Goal: Information Seeking & Learning: Understand process/instructions

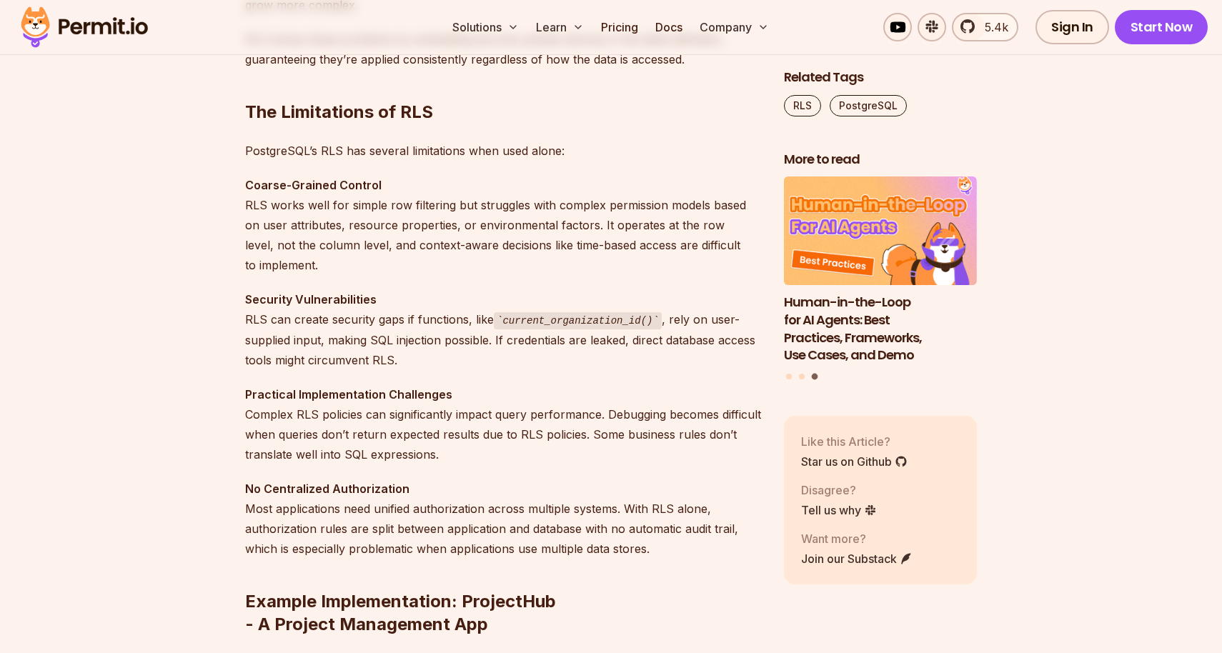
scroll to position [1599, 0]
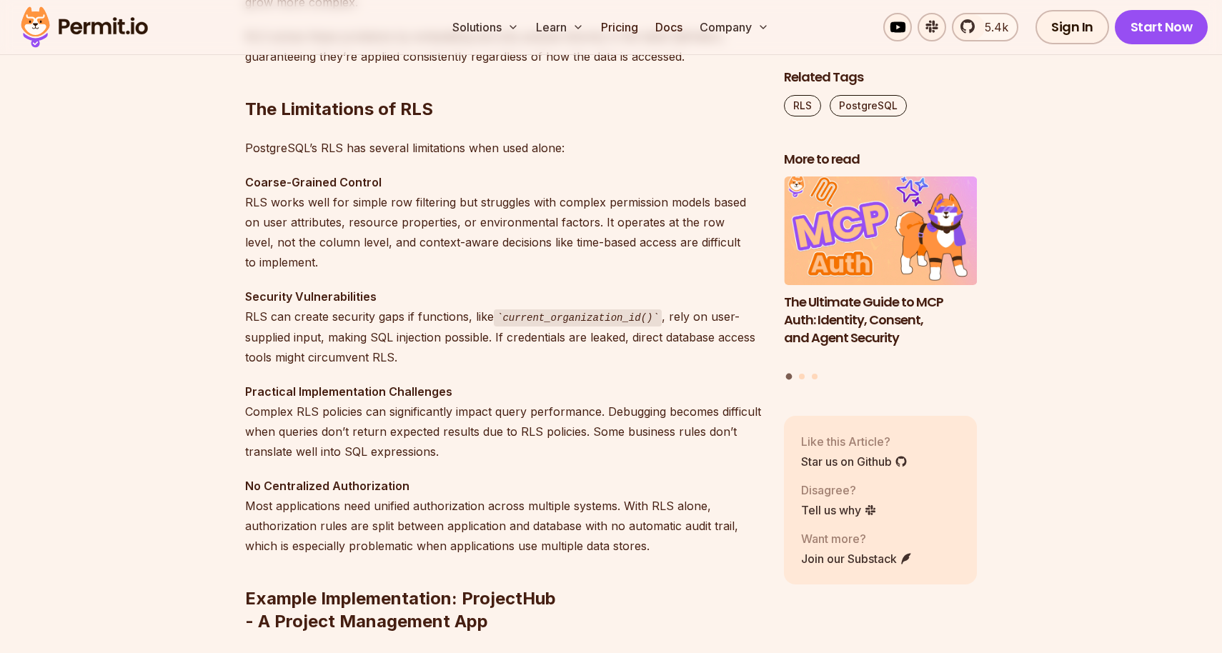
drag, startPoint x: 479, startPoint y: 335, endPoint x: 497, endPoint y: 351, distance: 23.8
click at [497, 351] on p "Security Vulnerabilities RLS can create security gaps if functions, like curren…" at bounding box center [503, 327] width 516 height 81
click at [571, 334] on p "Security Vulnerabilities RLS can create security gaps if functions, like curren…" at bounding box center [503, 327] width 516 height 81
click at [539, 341] on p "Security Vulnerabilities RLS can create security gaps if functions, like curren…" at bounding box center [503, 327] width 516 height 81
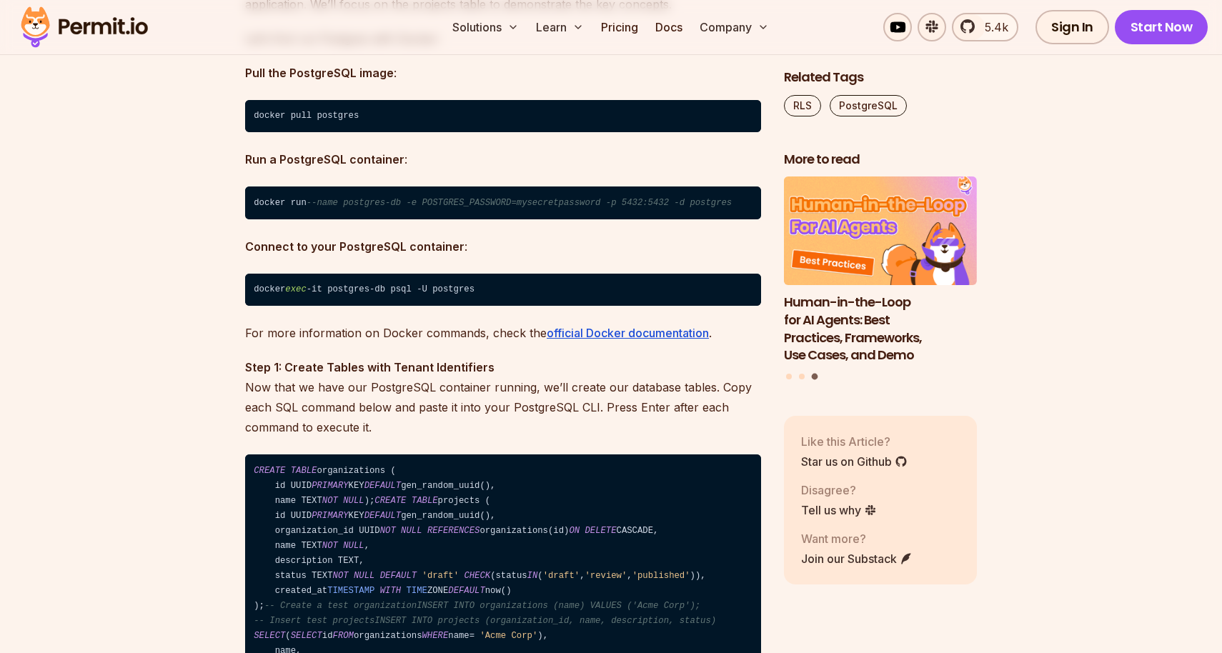
scroll to position [2885, 0]
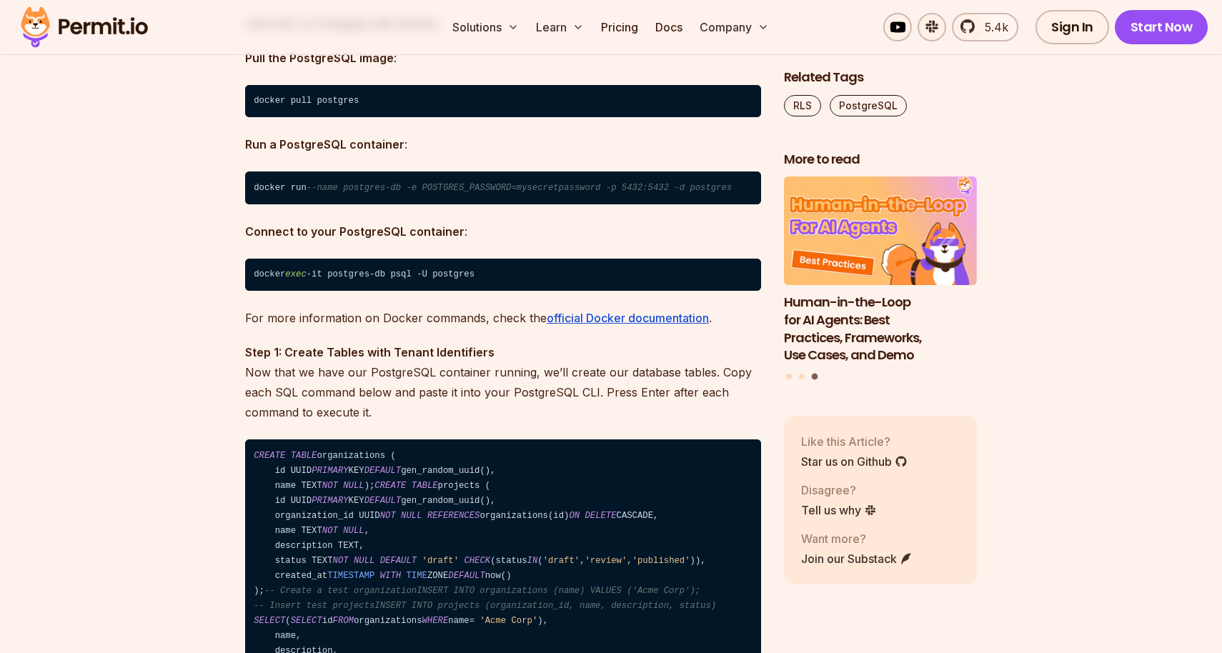
click at [352, 274] on code "docker exec -it postgres-db psql -U postgres" at bounding box center [503, 275] width 516 height 33
click at [370, 192] on span "--name postgres-db -e POSTGRES_PASSWORD=mysecretpassword -p 5432:5432 -d postgr…" at bounding box center [519, 188] width 425 height 10
click at [433, 190] on span "--name postgres-db -e POSTGRES_PASSWORD=mysecretpassword -p 5432:5432 -d postgr…" at bounding box center [519, 188] width 425 height 10
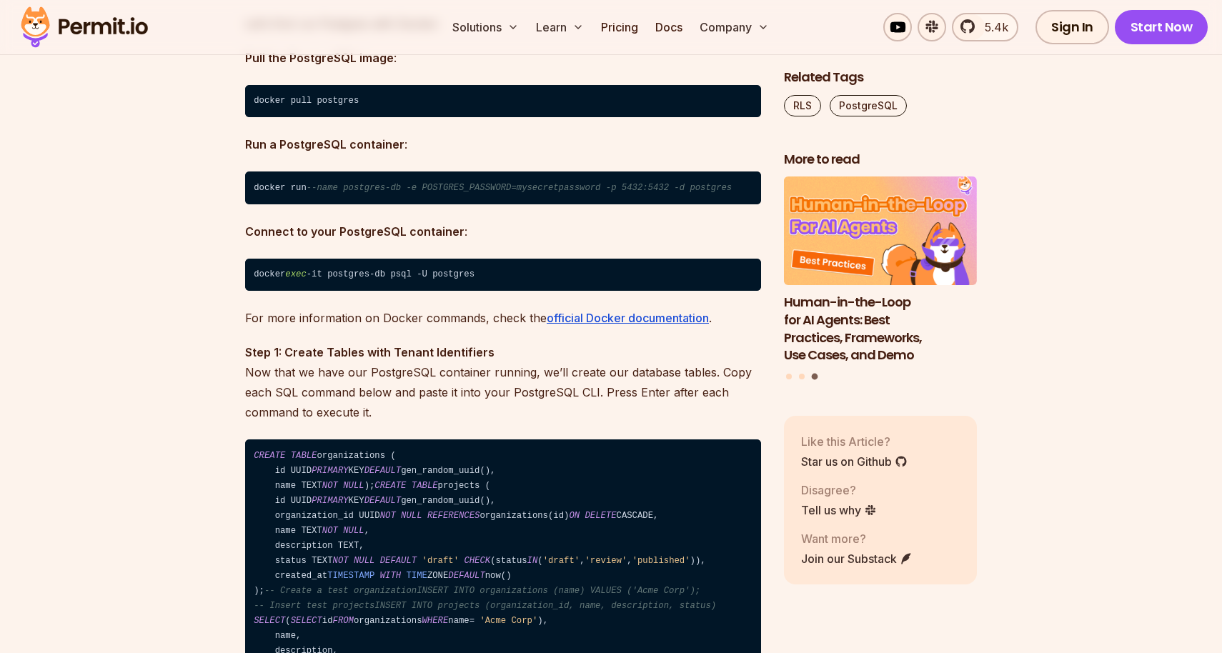
click at [433, 190] on span "--name postgres-db -e POSTGRES_PASSWORD=mysecretpassword -p 5432:5432 -d postgr…" at bounding box center [519, 188] width 425 height 10
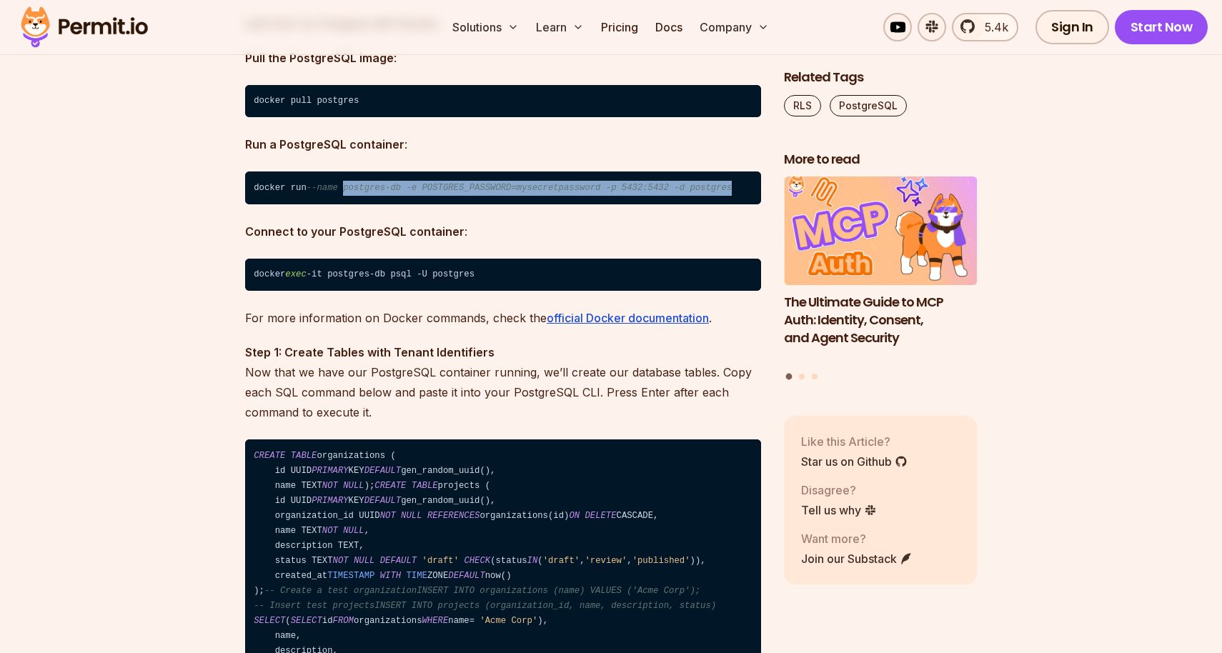
drag, startPoint x: 349, startPoint y: 192, endPoint x: 378, endPoint y: 196, distance: 29.5
click at [378, 196] on code "docker run --name postgres-db -e POSTGRES_PASSWORD=mysecretpassword -p 5432:543…" at bounding box center [503, 188] width 516 height 33
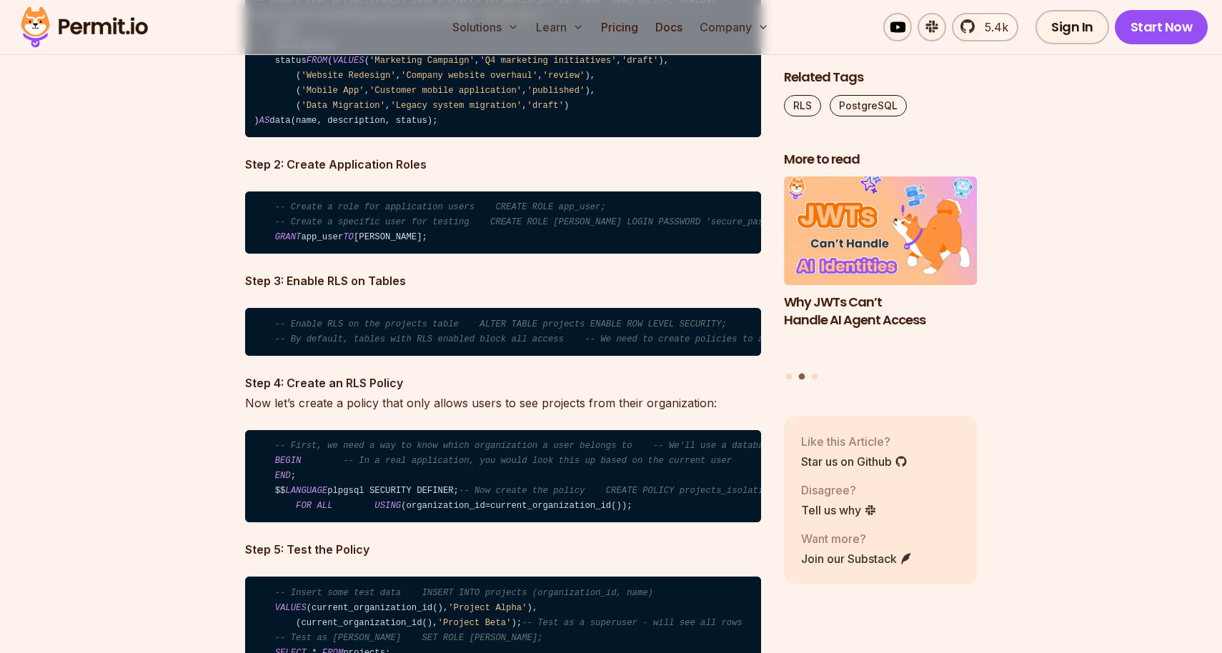
scroll to position [3495, 0]
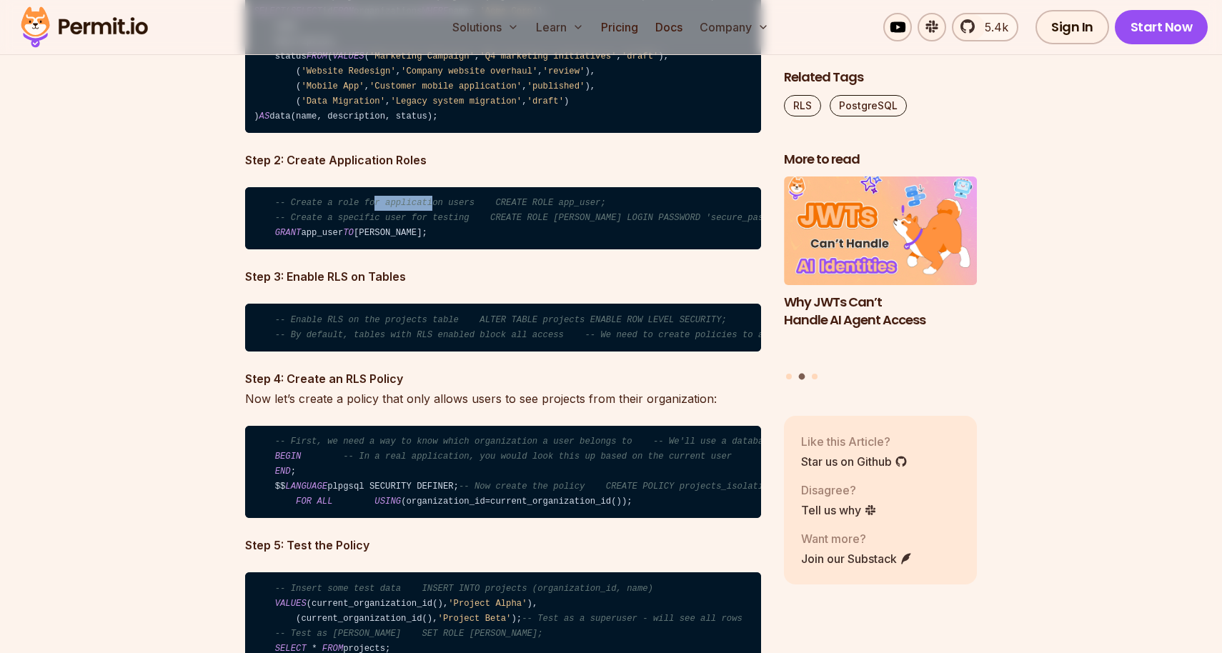
drag, startPoint x: 373, startPoint y: 295, endPoint x: 432, endPoint y: 298, distance: 58.7
click at [432, 250] on code "-- Create a role for application users CREATE ROLE app_user; -- Create a specif…" at bounding box center [503, 218] width 516 height 63
click at [456, 208] on span "-- Create a role for application users CREATE ROLE app_user;" at bounding box center [440, 203] width 331 height 10
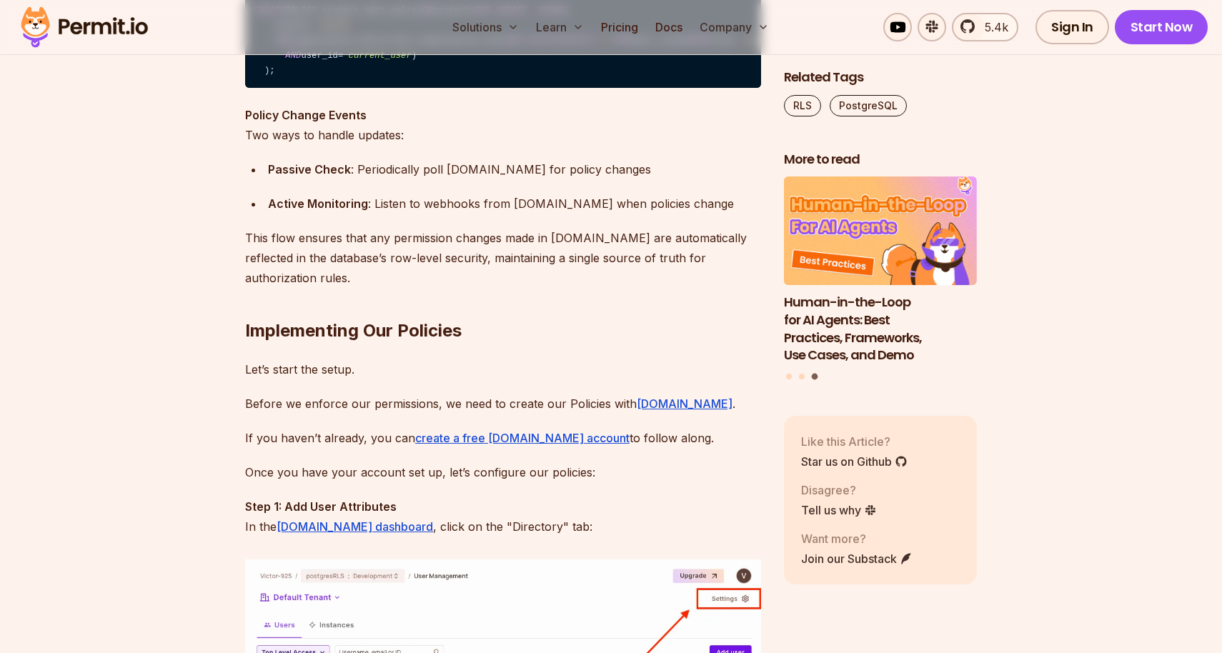
scroll to position [6076, 0]
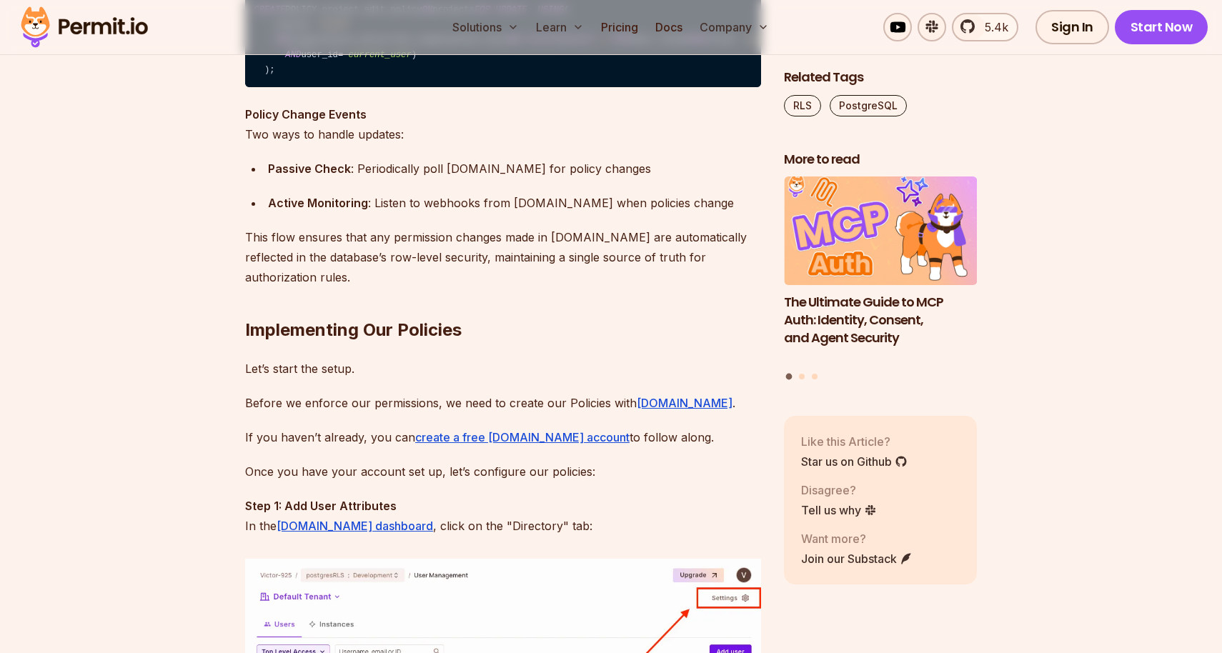
click at [743, 45] on span "'project_manager'" at bounding box center [787, 40] width 89 height 10
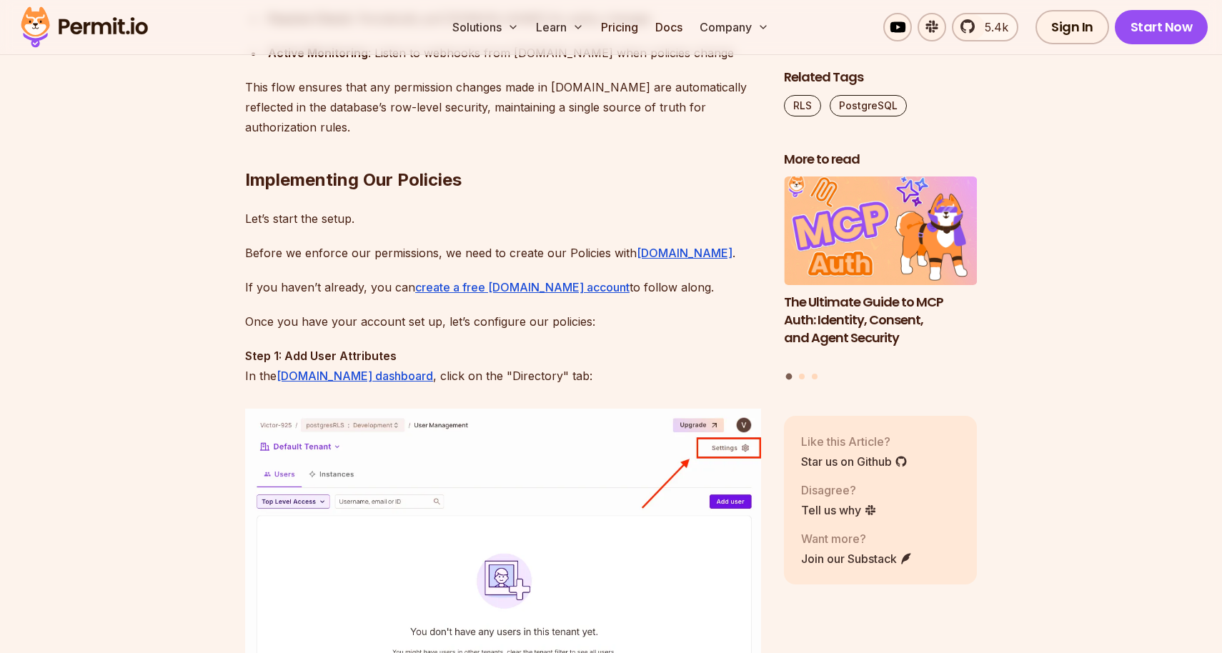
click at [432, 192] on h2 "Implementing Our Policies" at bounding box center [503, 152] width 516 height 80
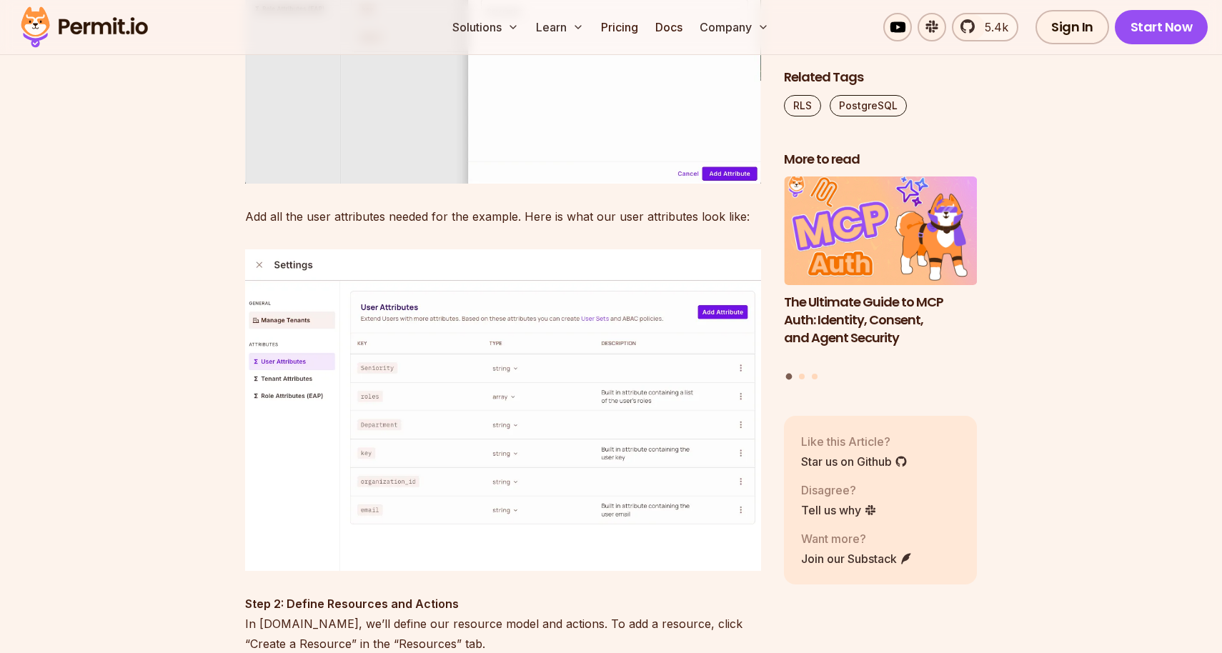
scroll to position [7472, 0]
